Goal: Information Seeking & Learning: Learn about a topic

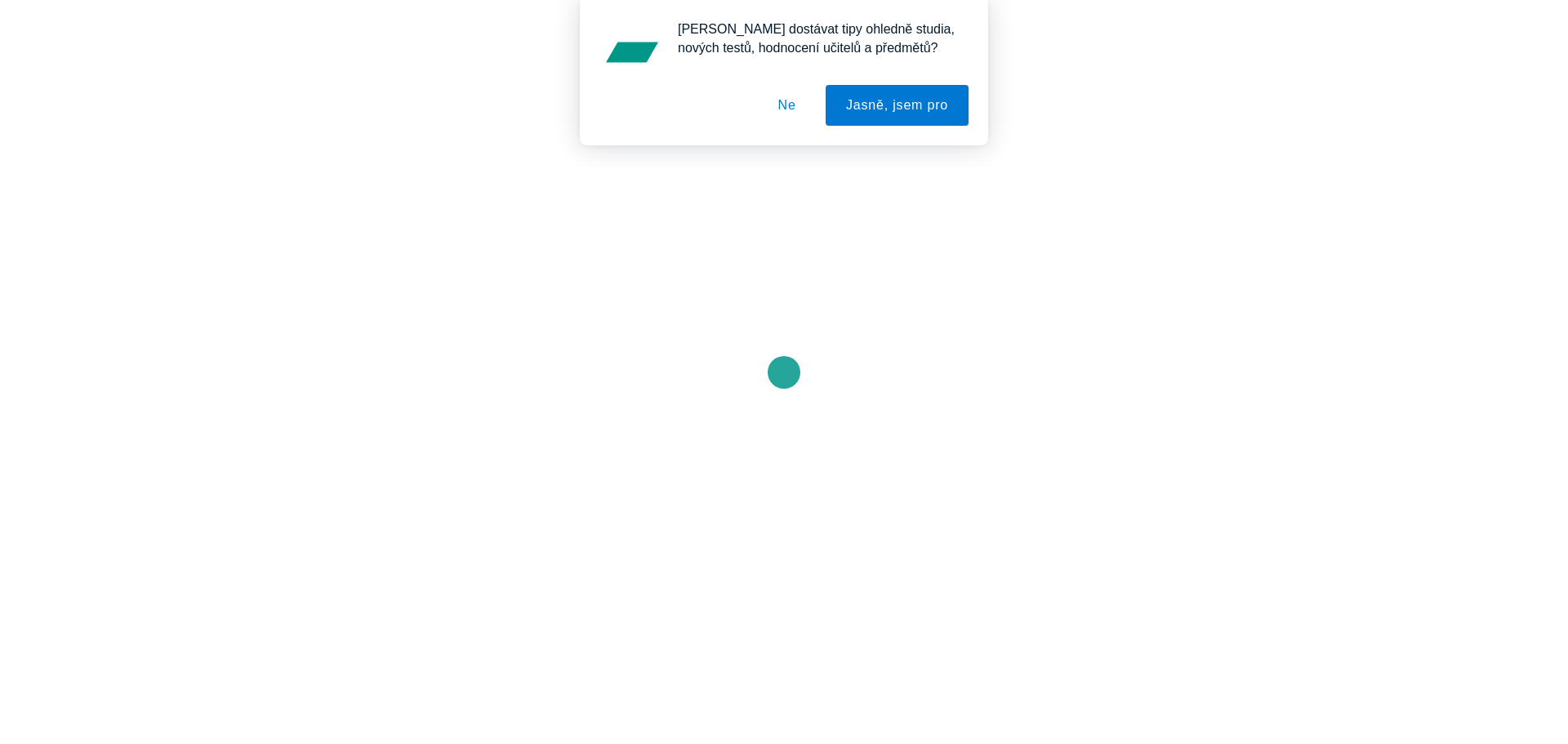
click at [792, 99] on button "Ne" at bounding box center [787, 106] width 59 height 41
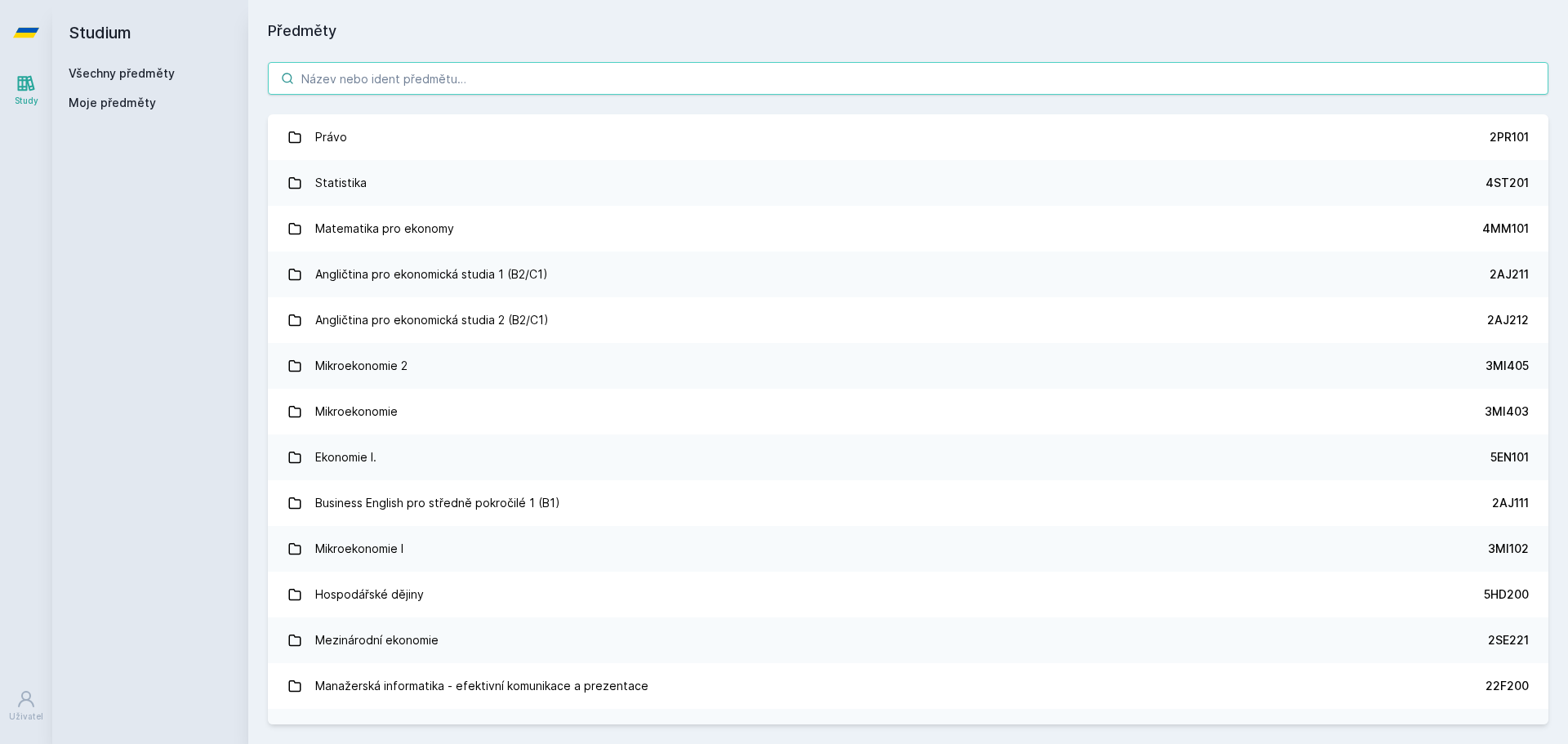
click at [470, 62] on input "search" at bounding box center [908, 79] width 1280 height 33
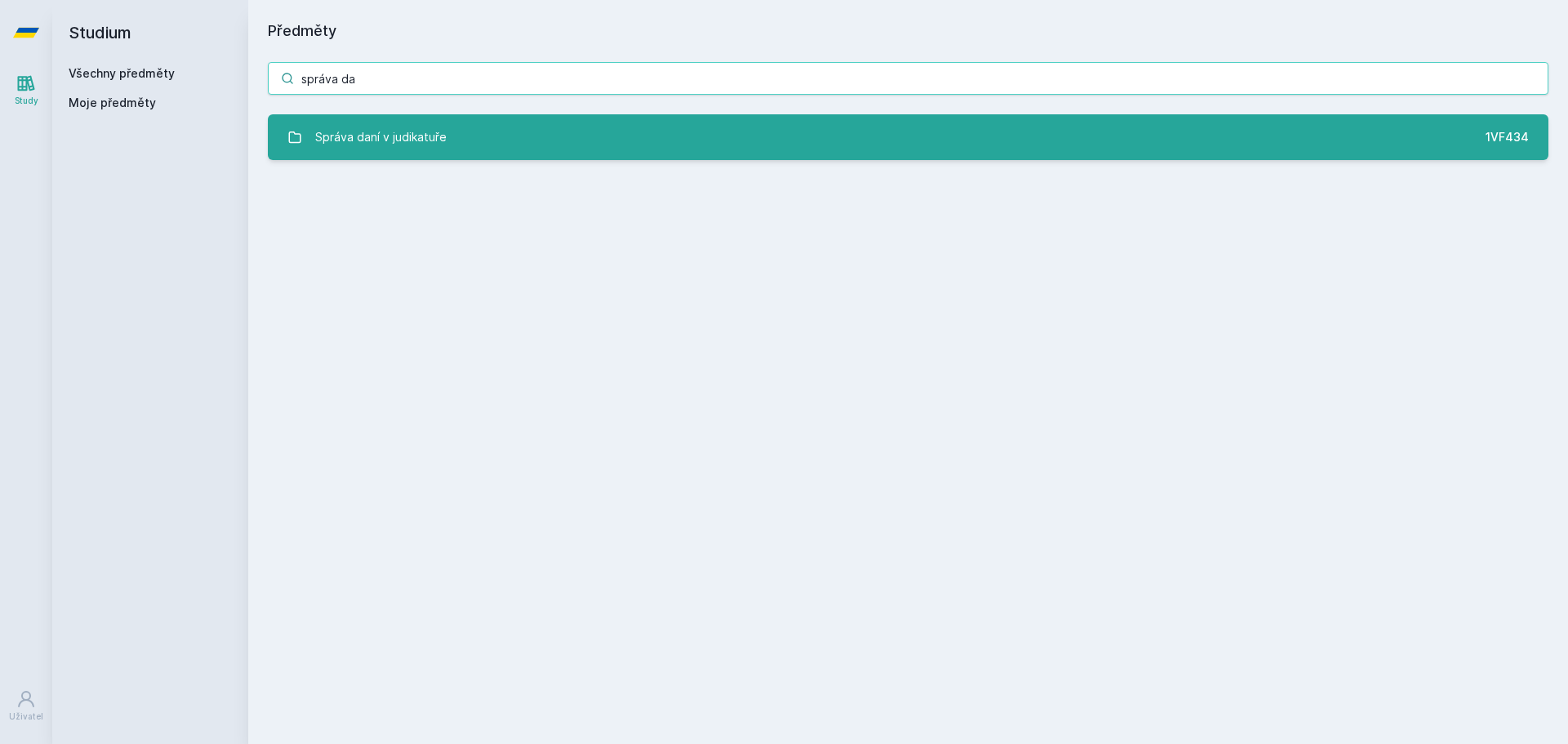
type input "správa da"
click at [450, 130] on link "Správa daní v judikatuře 1VF434" at bounding box center [908, 137] width 1280 height 46
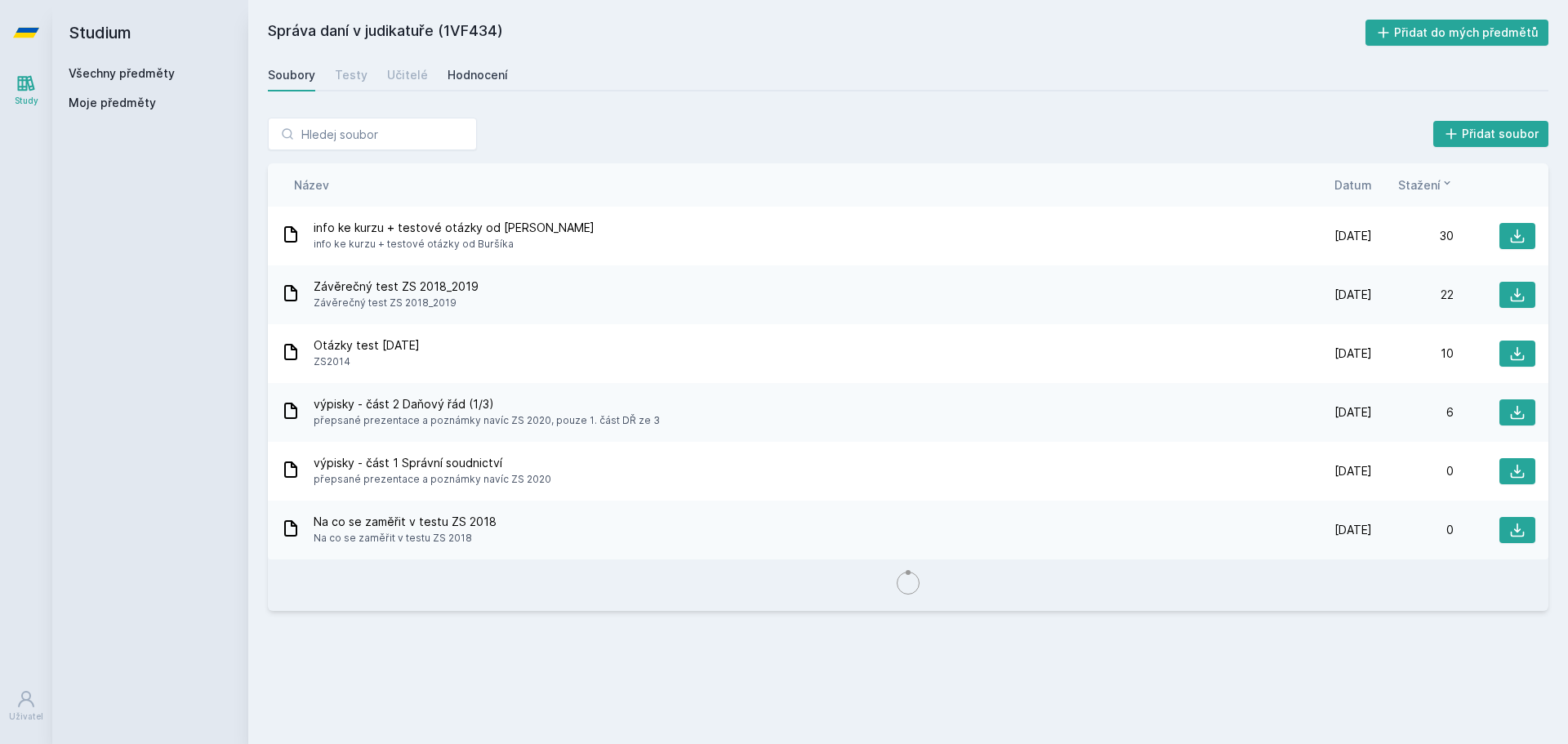
click at [449, 75] on div "Hodnocení" at bounding box center [478, 75] width 61 height 16
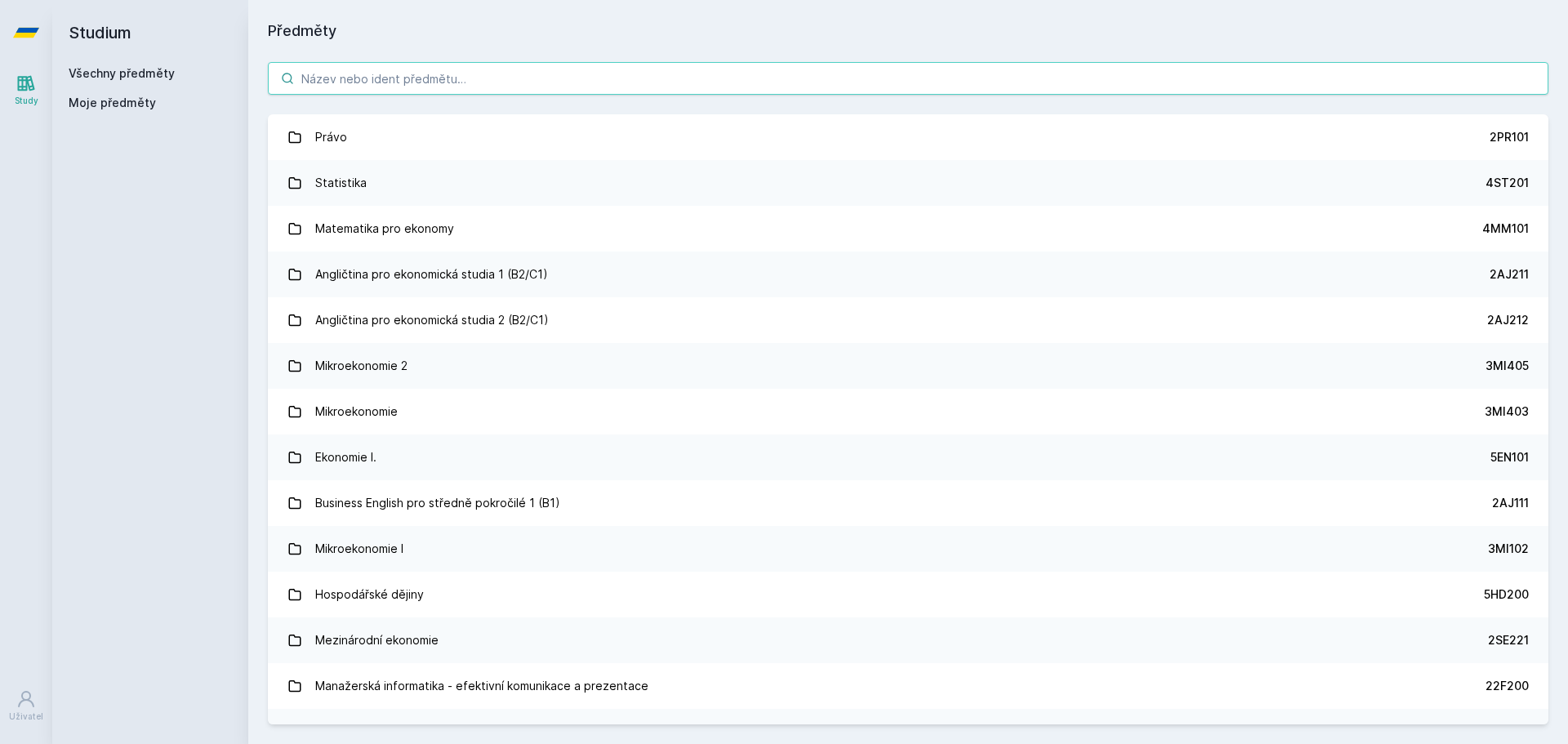
click at [387, 81] on input "search" at bounding box center [908, 79] width 1280 height 33
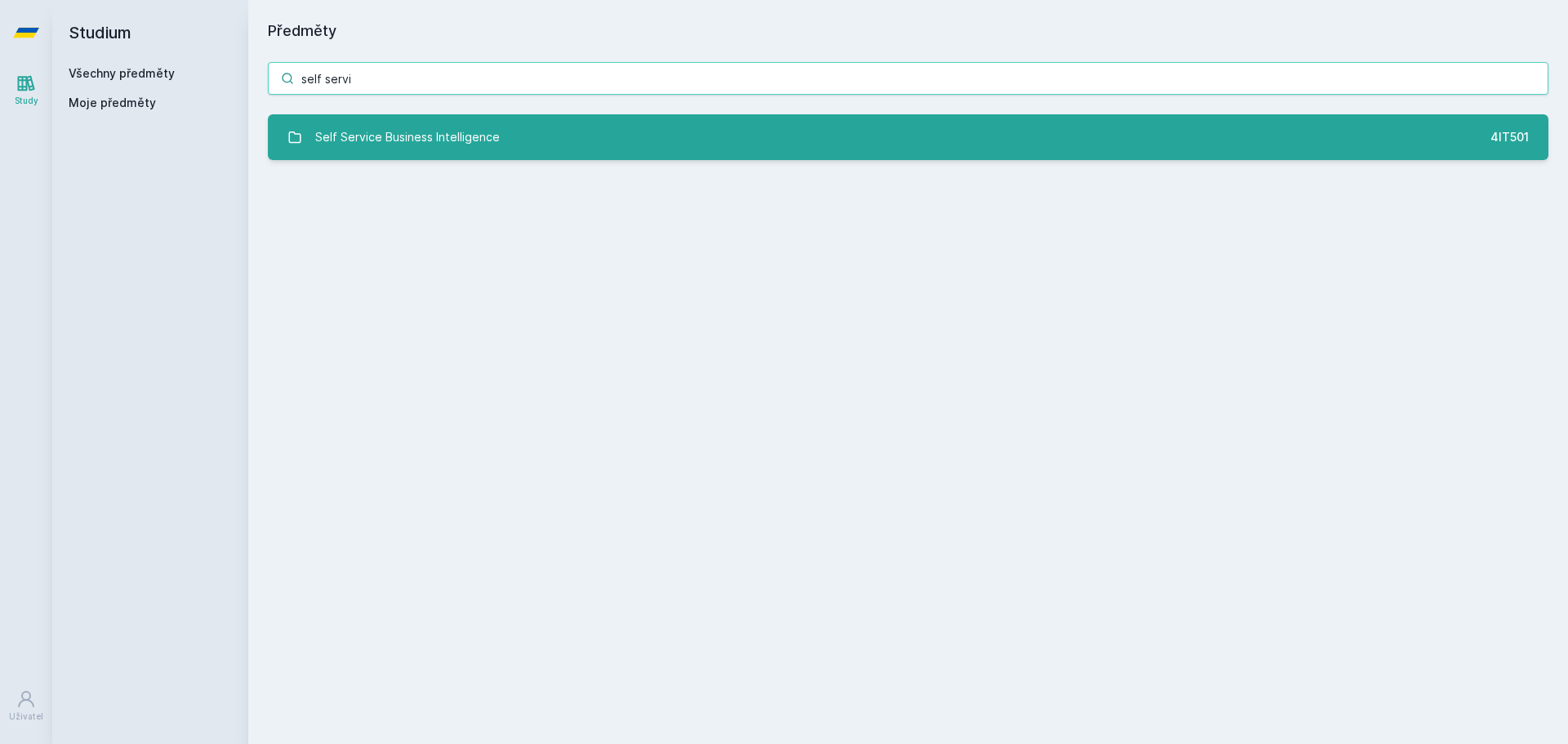
type input "self servi"
click at [379, 126] on div "Self Service Business Intelligence" at bounding box center [407, 137] width 185 height 33
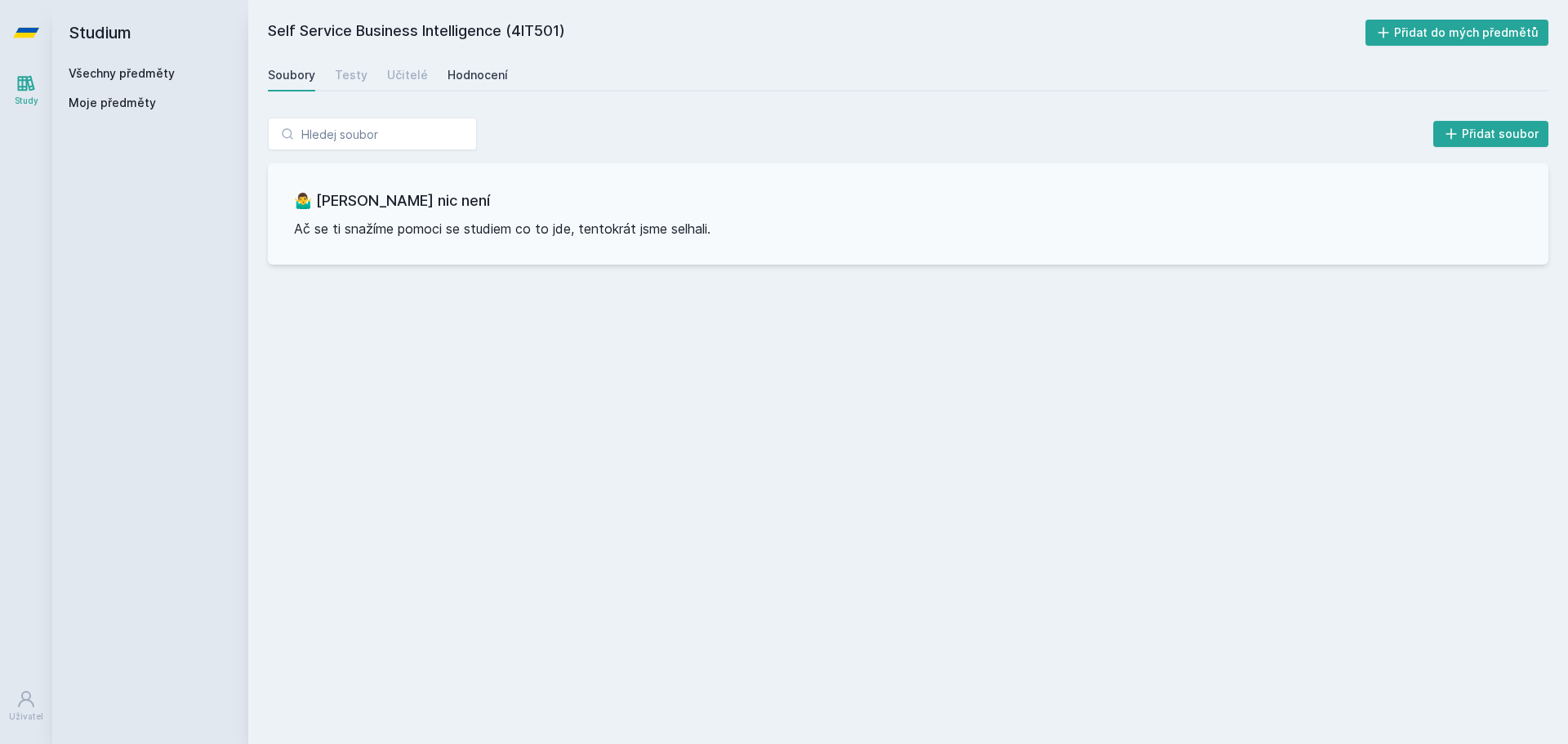
click at [454, 74] on div "Hodnocení" at bounding box center [478, 75] width 61 height 16
click at [284, 80] on div "Soubory" at bounding box center [292, 75] width 48 height 16
click at [287, 68] on div "Soubory" at bounding box center [292, 75] width 48 height 16
click at [349, 79] on div "Testy" at bounding box center [351, 75] width 33 height 16
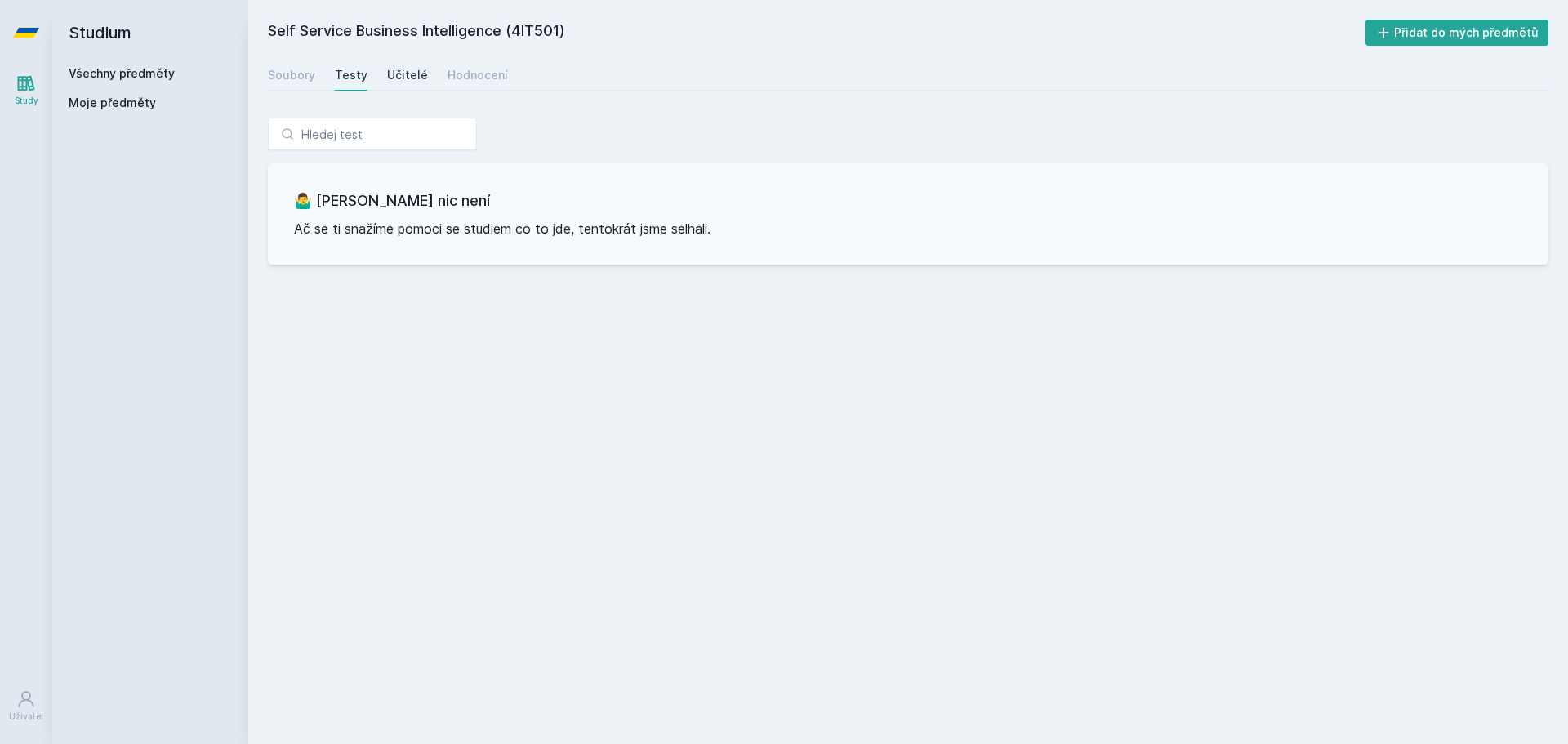
click at [419, 71] on div "Učitelé" at bounding box center [408, 75] width 41 height 16
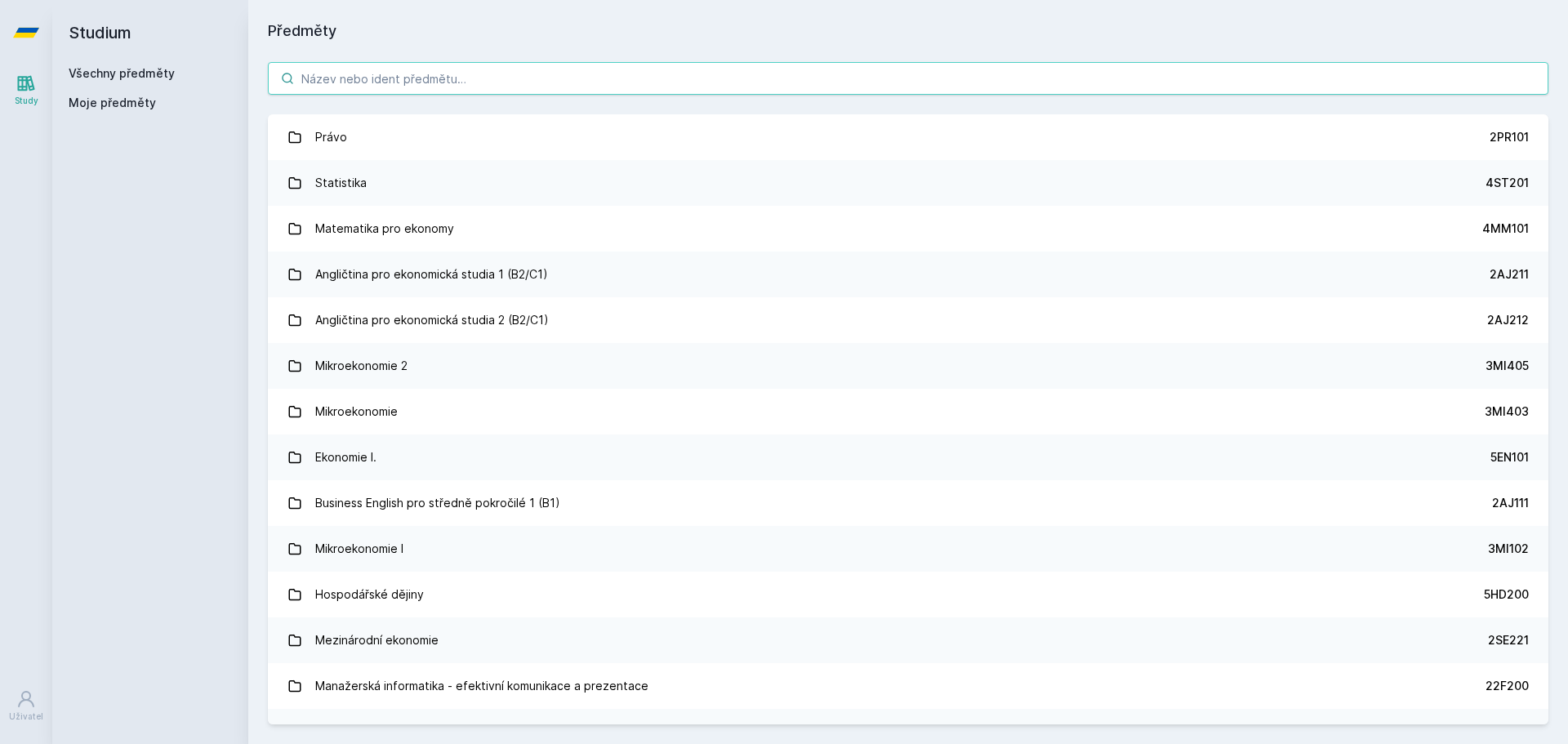
click at [406, 71] on input "search" at bounding box center [908, 79] width 1280 height 33
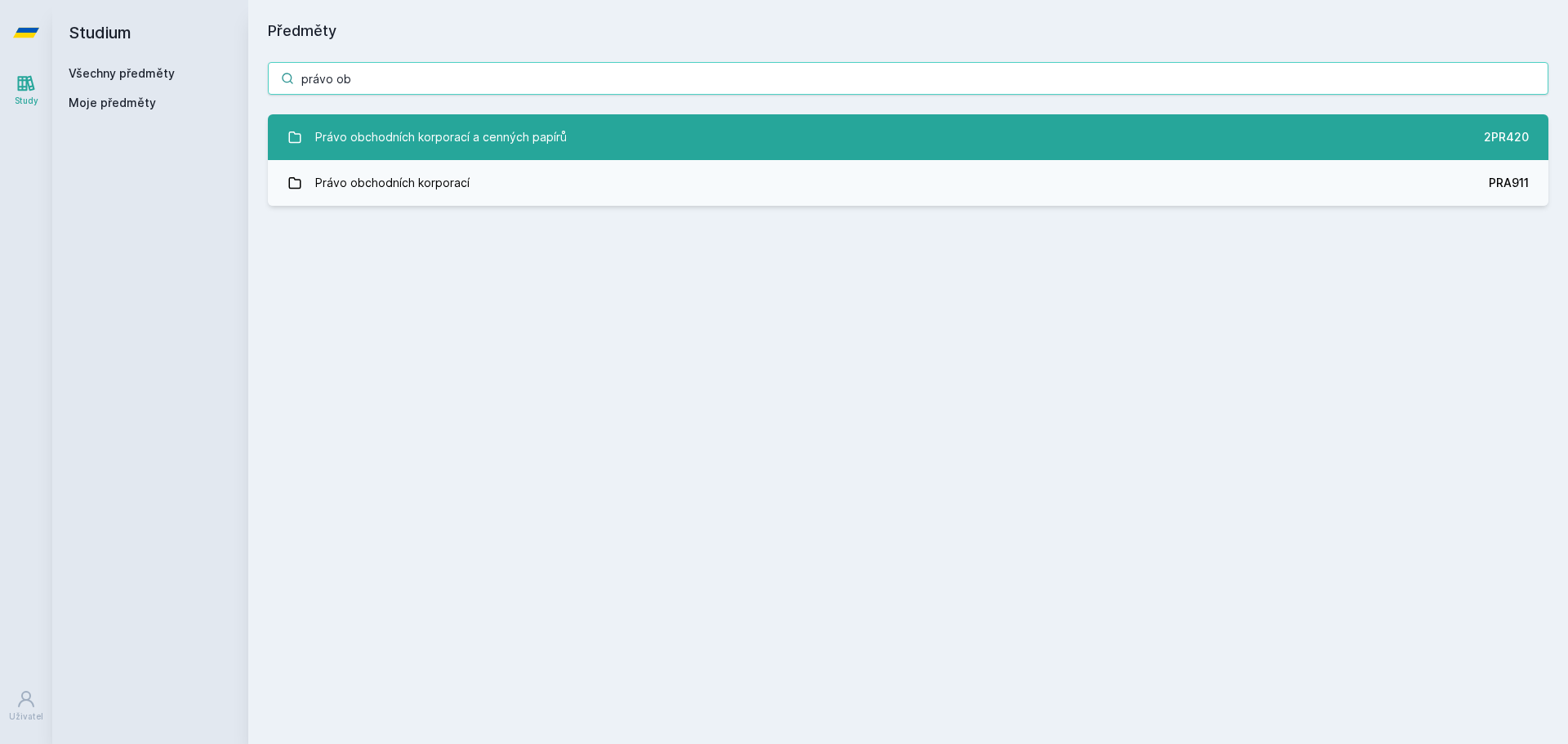
type input "právo ob"
click at [433, 139] on div "Právo obchodních korporací a cenných papírů" at bounding box center [440, 137] width 252 height 33
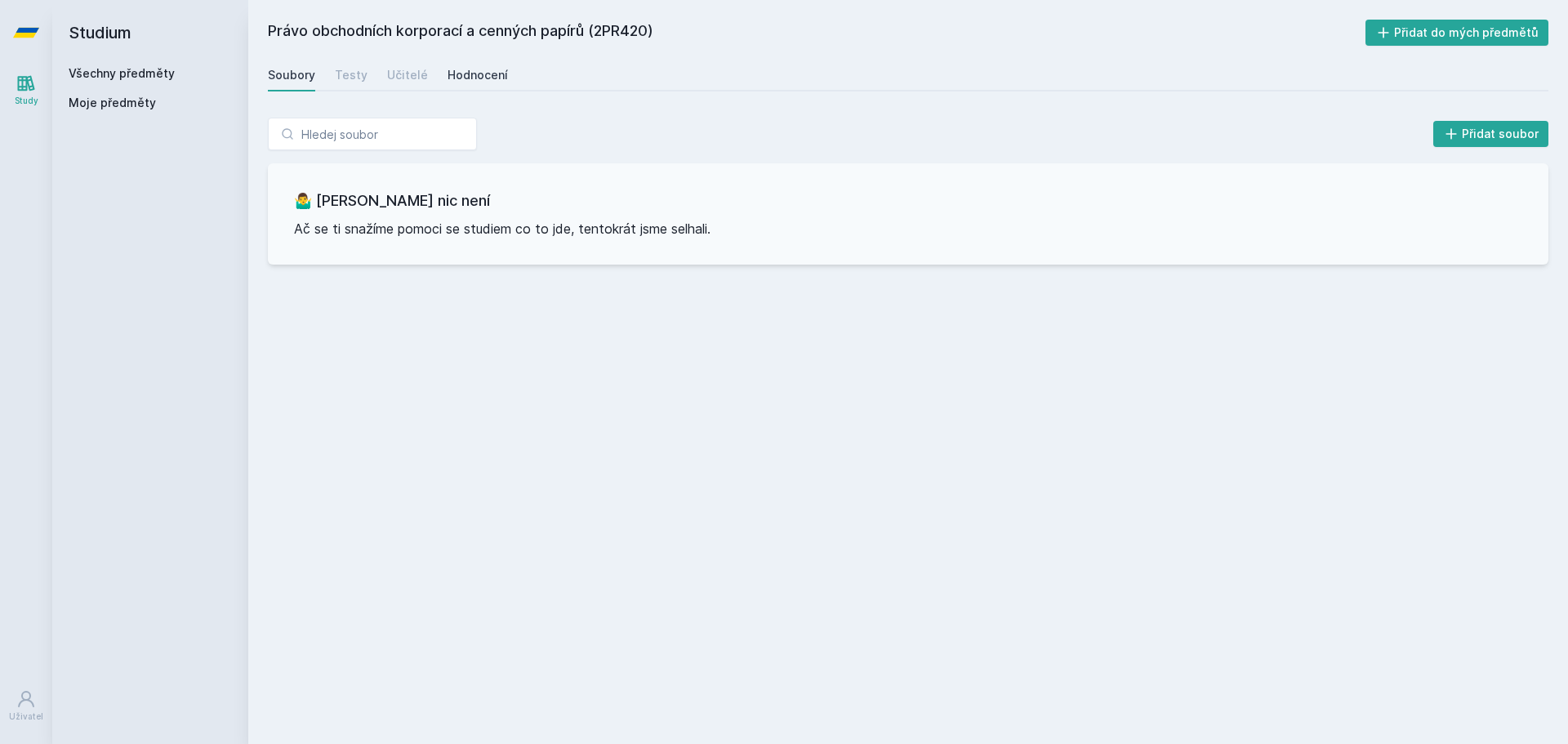
click at [461, 78] on div "Hodnocení" at bounding box center [478, 75] width 61 height 16
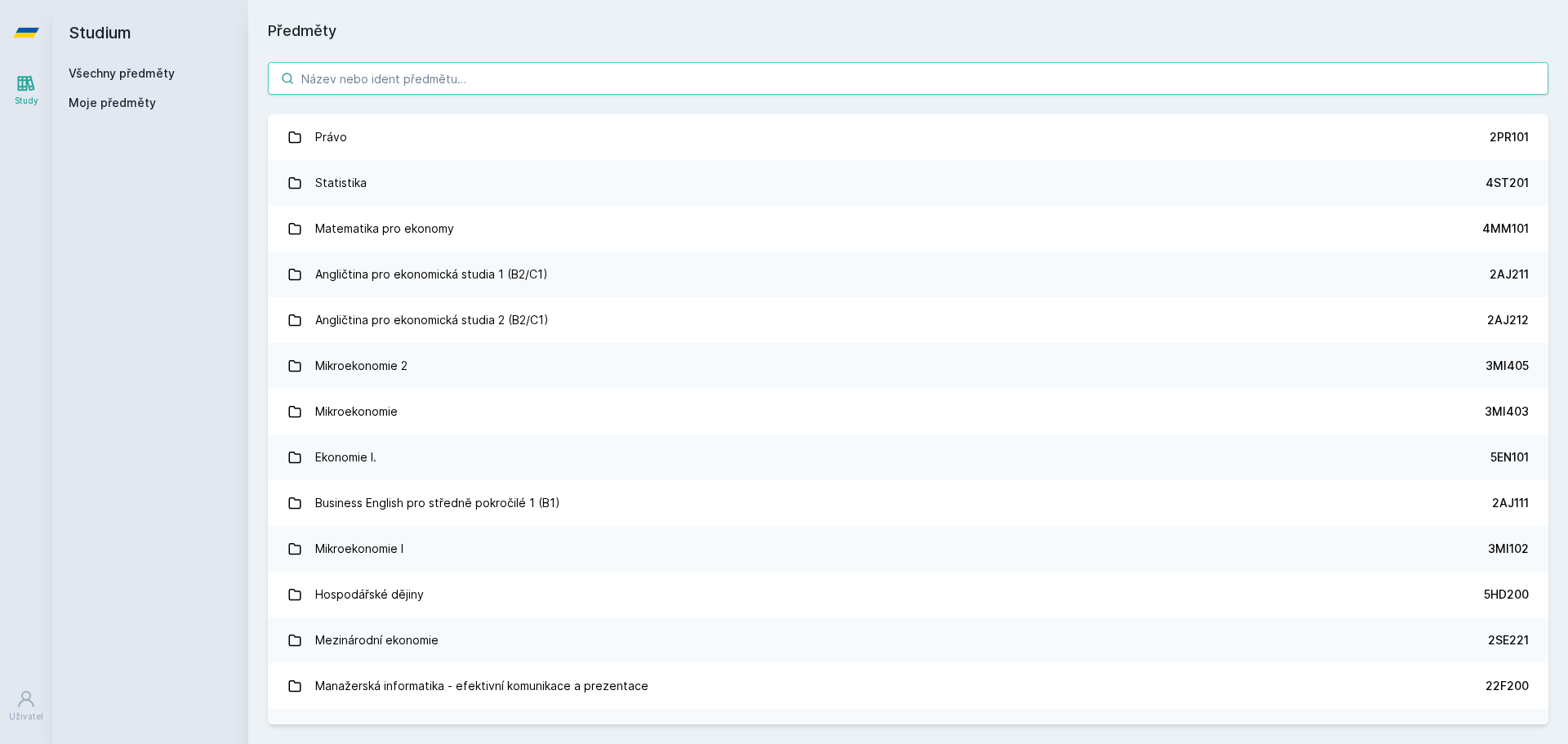
click at [344, 70] on input "search" at bounding box center [908, 79] width 1280 height 33
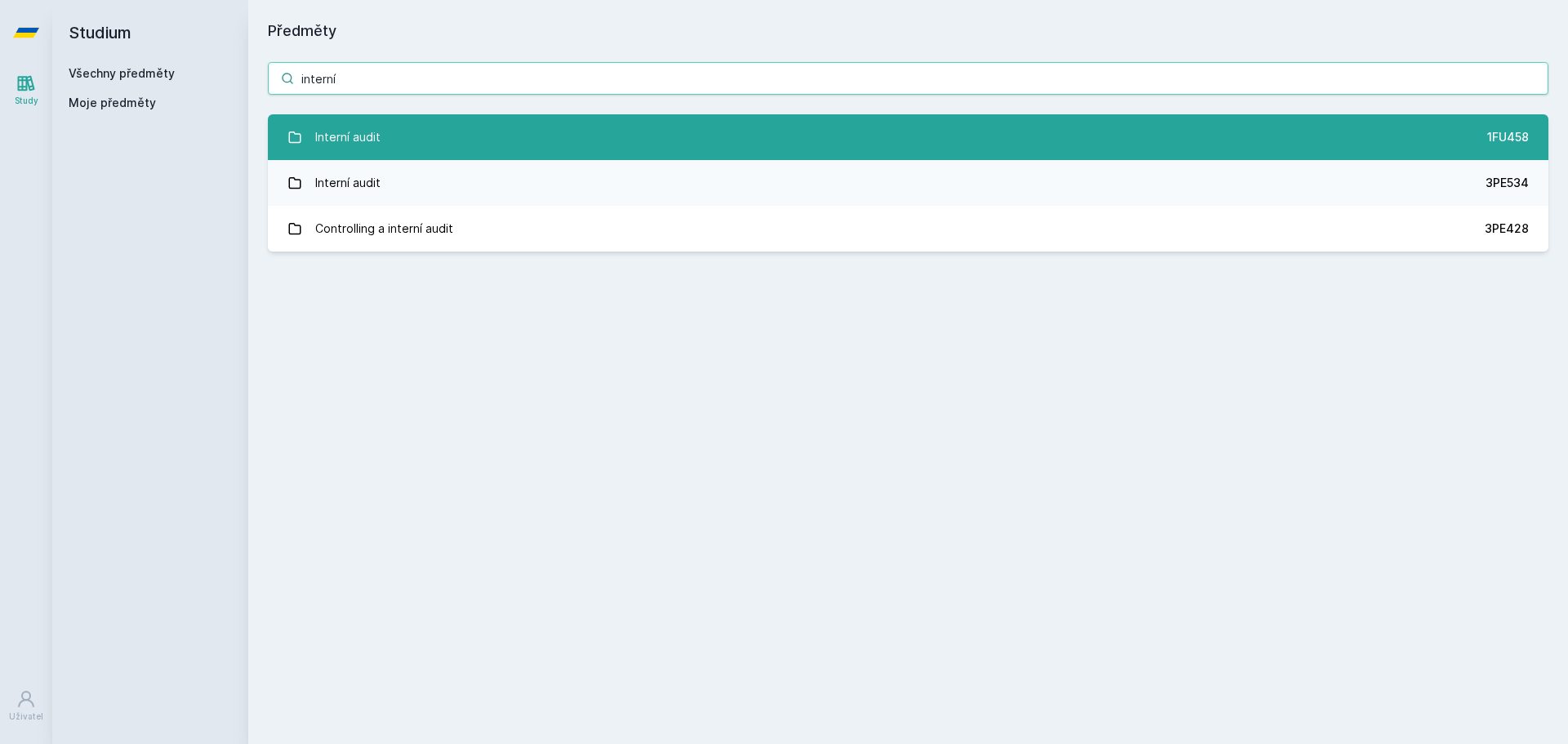
type input "interní"
click at [390, 141] on link "Interní audit 1FU458" at bounding box center [908, 137] width 1280 height 46
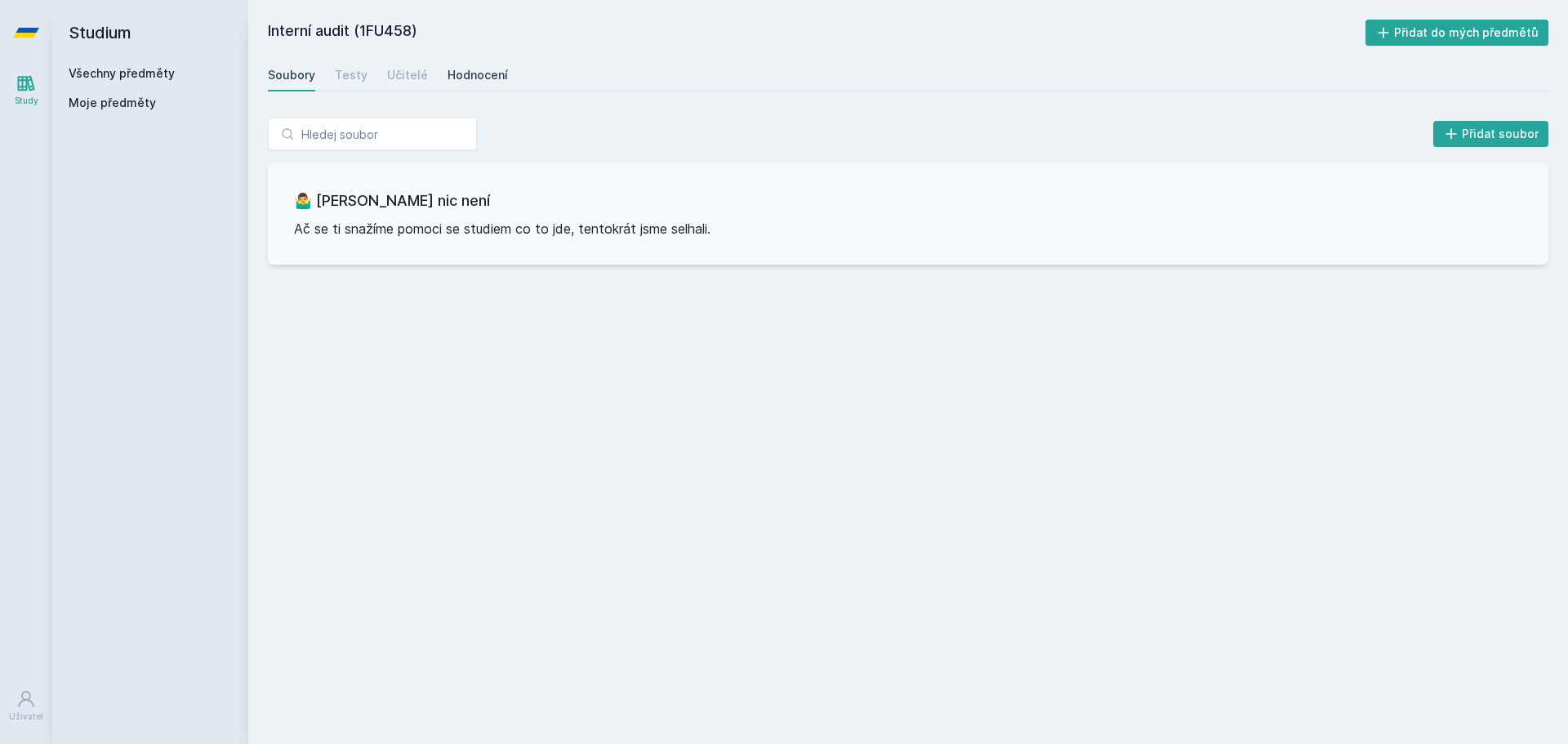
click at [485, 69] on div "Hodnocení" at bounding box center [478, 75] width 61 height 16
